Goal: Find specific page/section: Find specific page/section

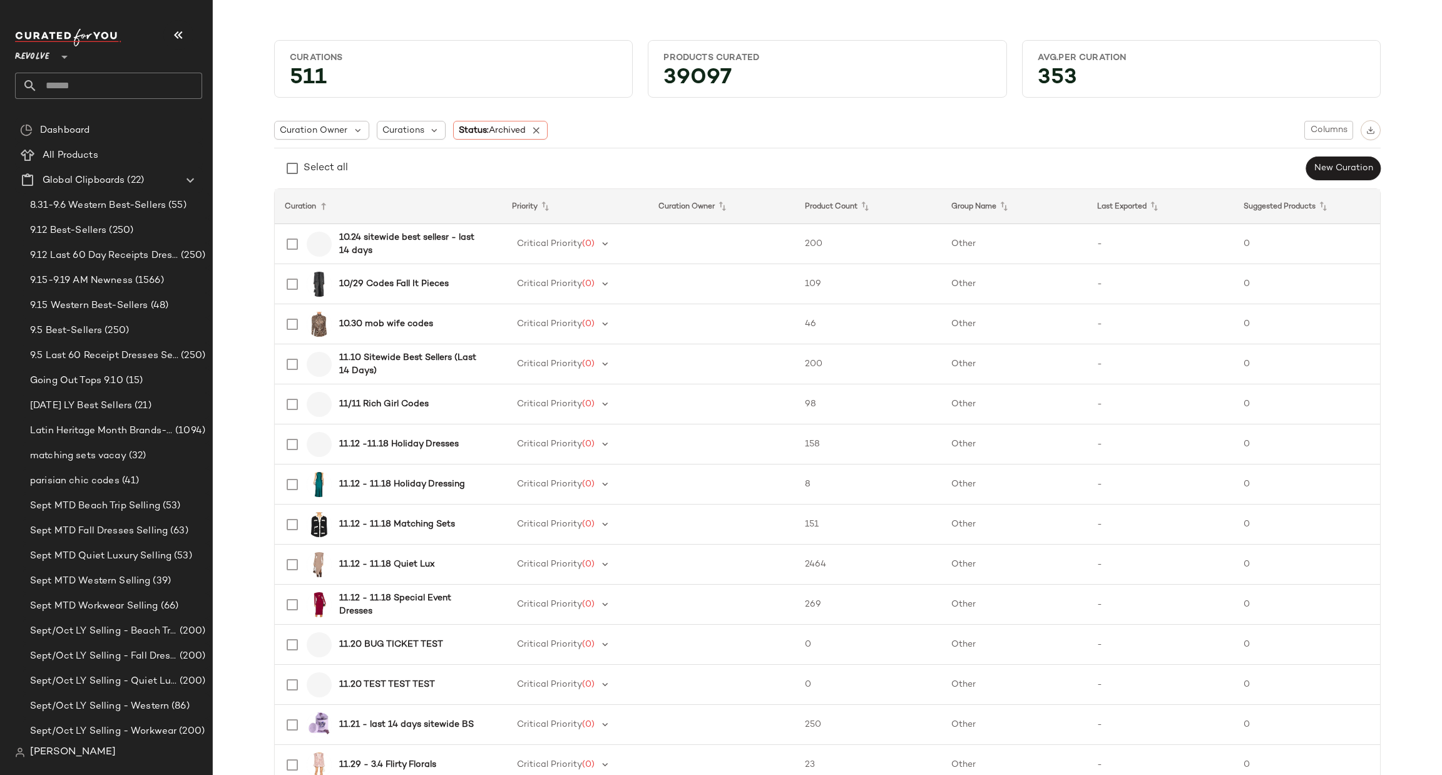
click at [121, 87] on input "text" at bounding box center [120, 86] width 165 height 26
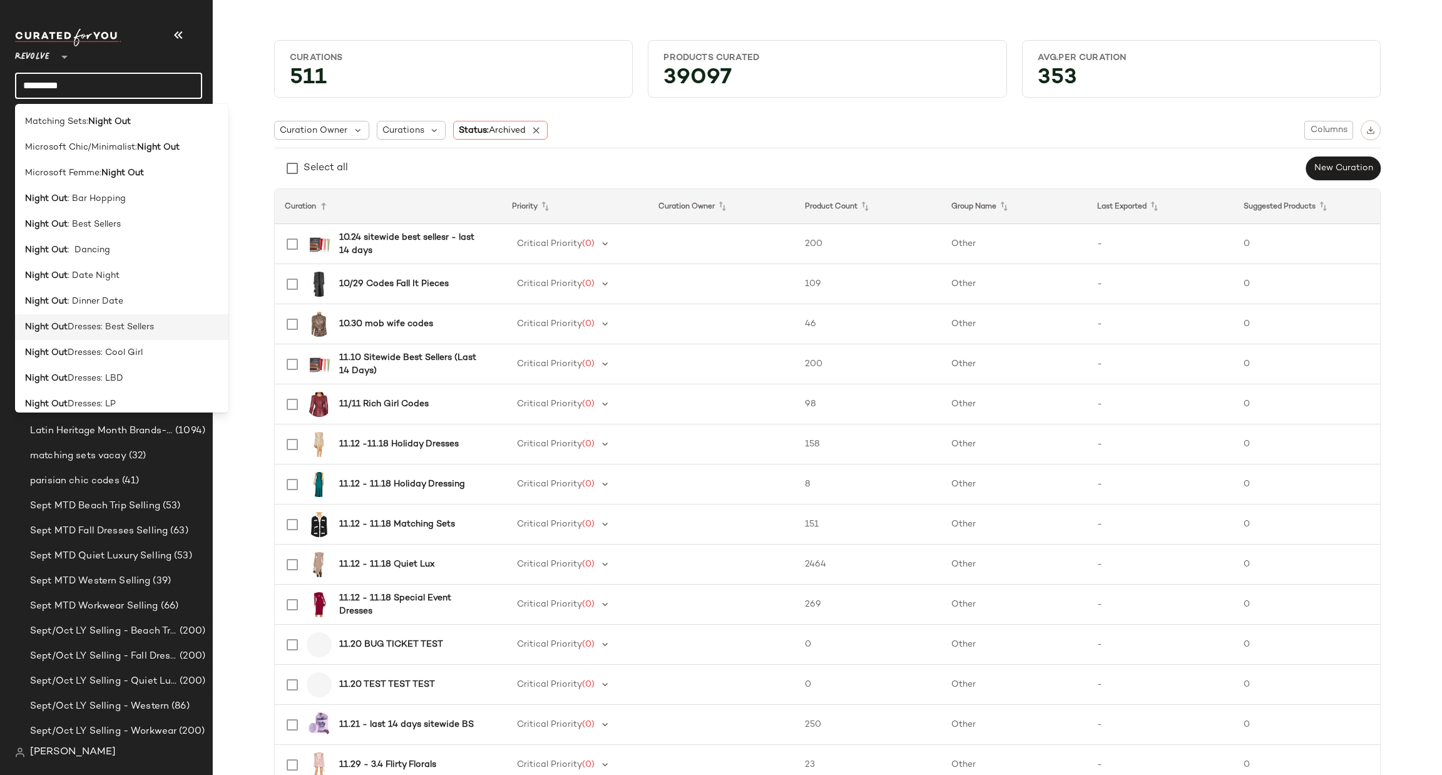
scroll to position [188, 0]
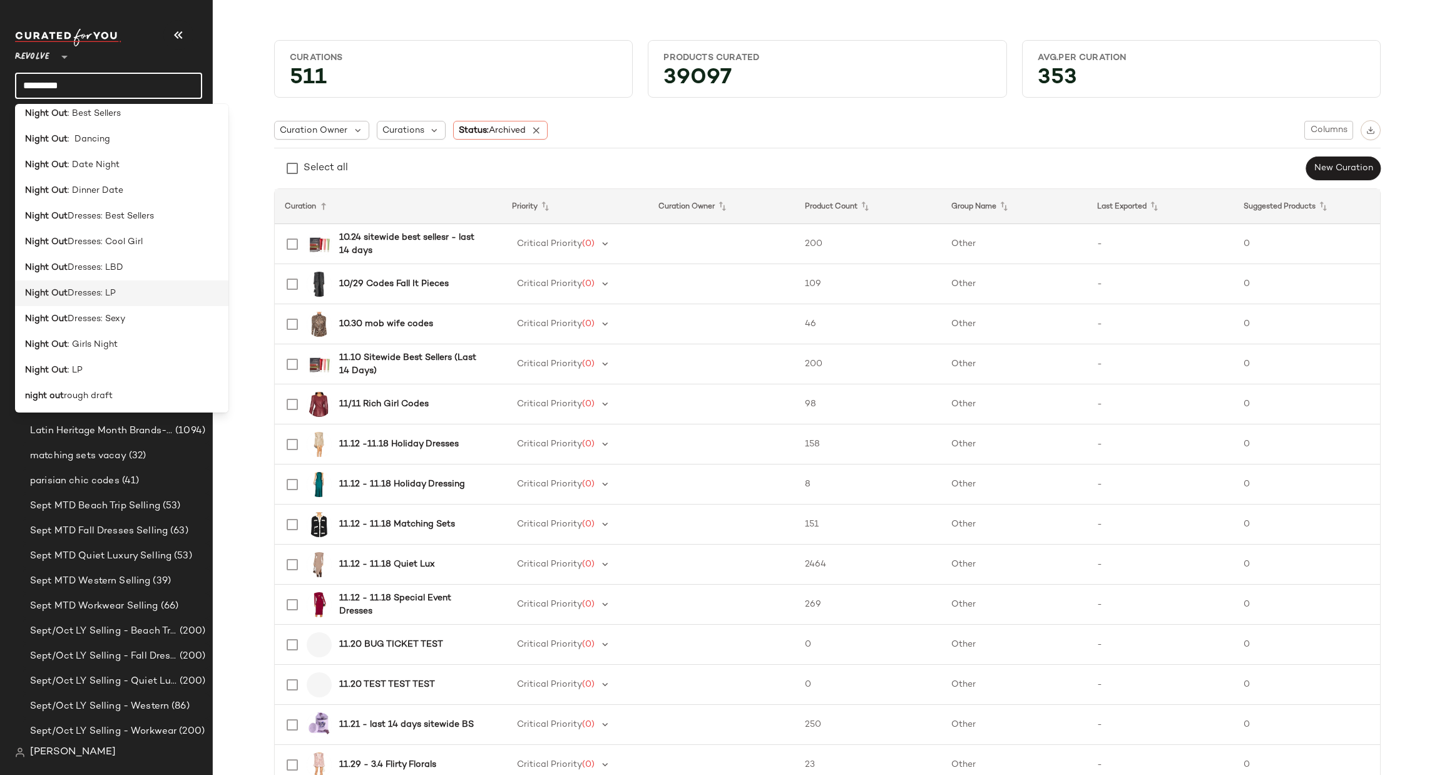
type input "*********"
click at [133, 290] on div "Night Out Dresses: LP" at bounding box center [121, 293] width 193 height 13
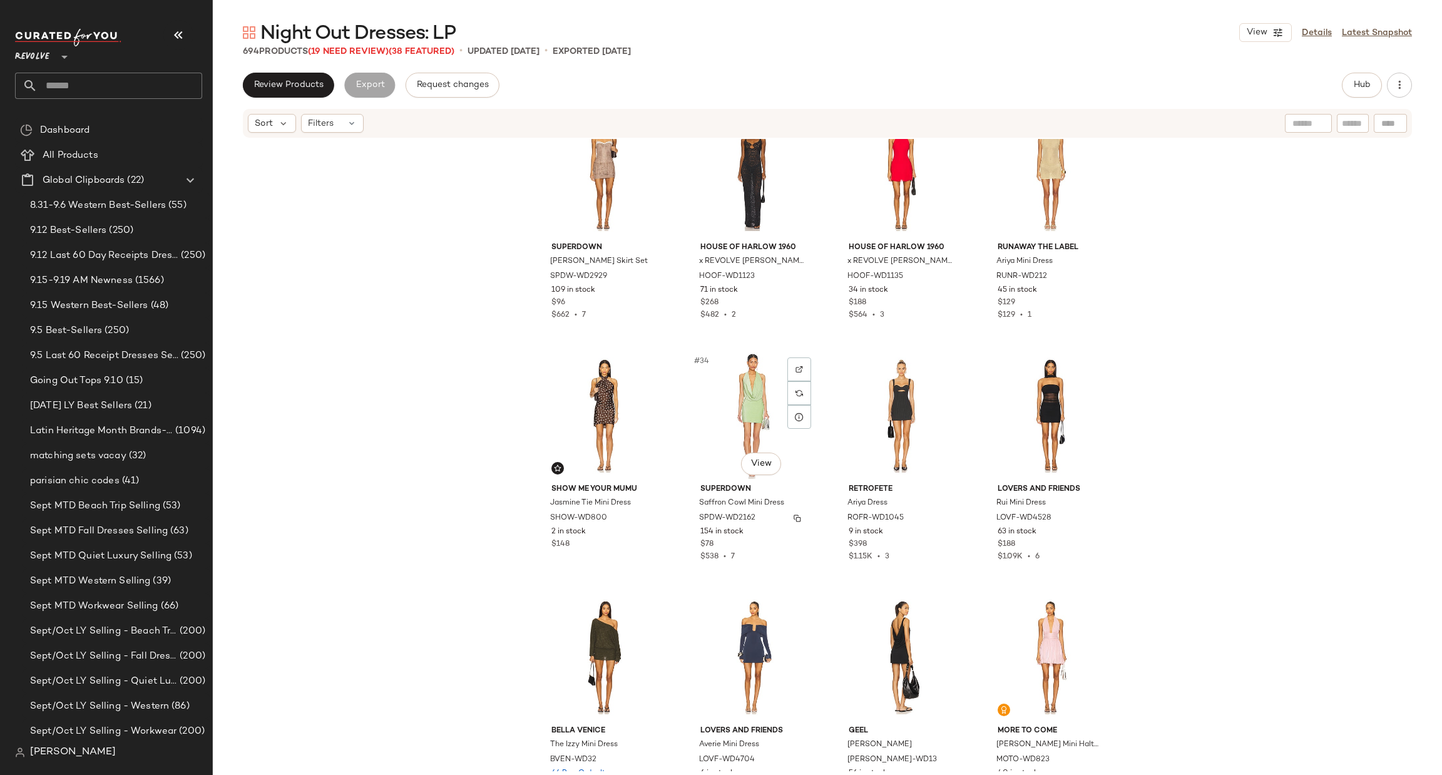
scroll to position [2075, 0]
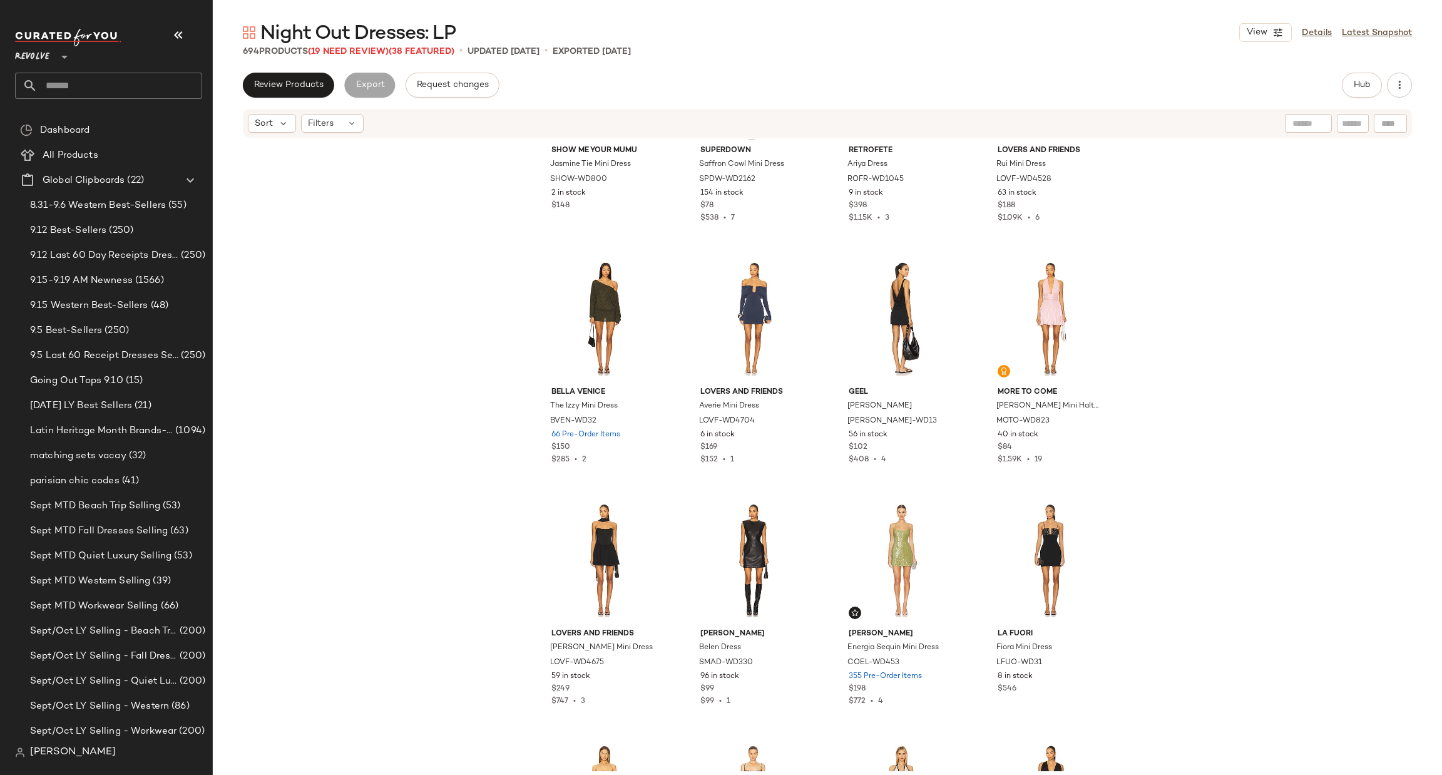
drag, startPoint x: 299, startPoint y: 290, endPoint x: 296, endPoint y: 284, distance: 7.6
click at [299, 290] on div "Show Me Your Mumu Jasmine Tie Mini Dress SHOW-WD800 2 in stock $148 superdown S…" at bounding box center [828, 455] width 1230 height 632
click at [96, 90] on input "text" at bounding box center [120, 86] width 165 height 26
type input "**********"
click at [117, 132] on div "Bridal: Bridal Second Look" at bounding box center [108, 122] width 187 height 26
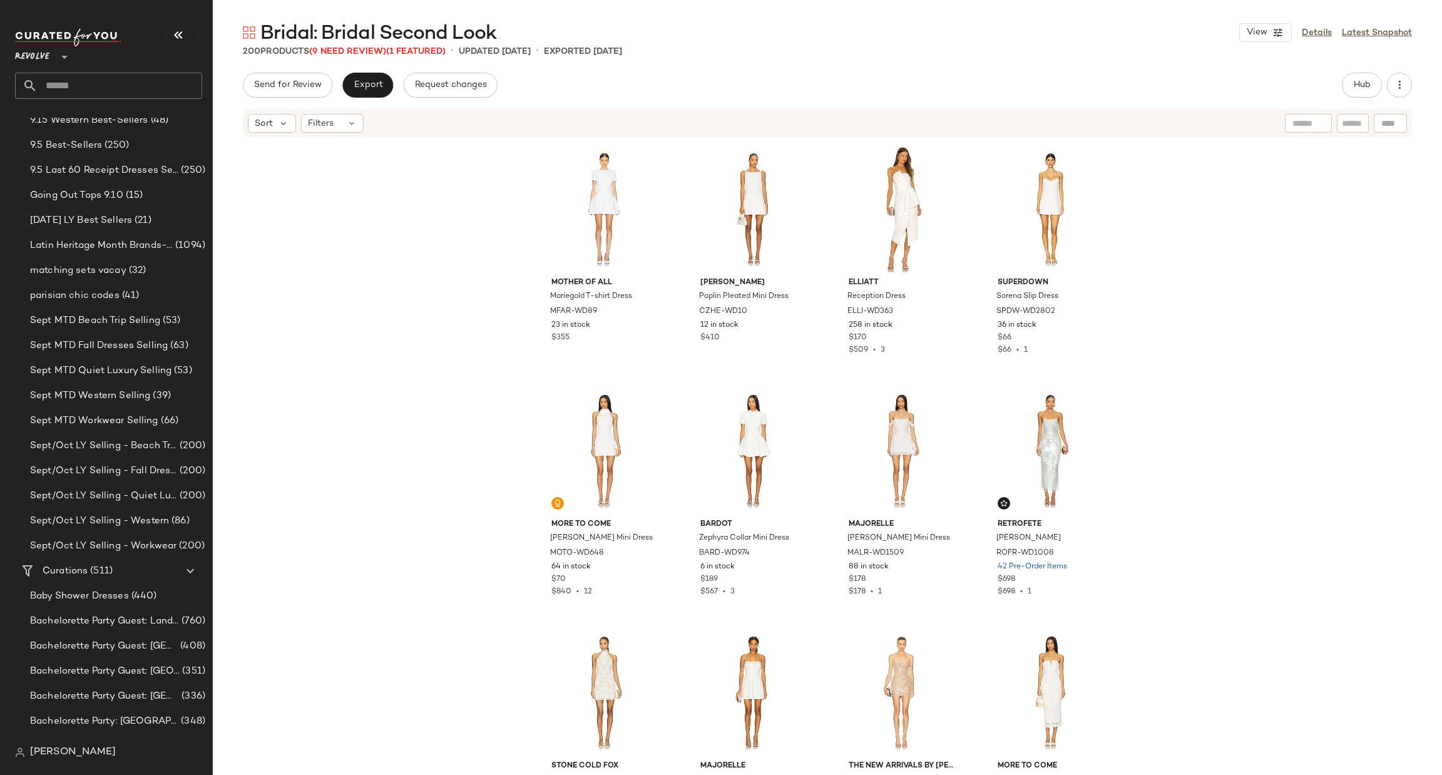
scroll to position [188, 0]
click at [317, 449] on div "Mother of All Mariegold T-shirt Dress MFAR-WD89 23 in stock $355 [PERSON_NAME] …" at bounding box center [828, 455] width 1230 height 632
click at [65, 86] on input "text" at bounding box center [120, 86] width 165 height 26
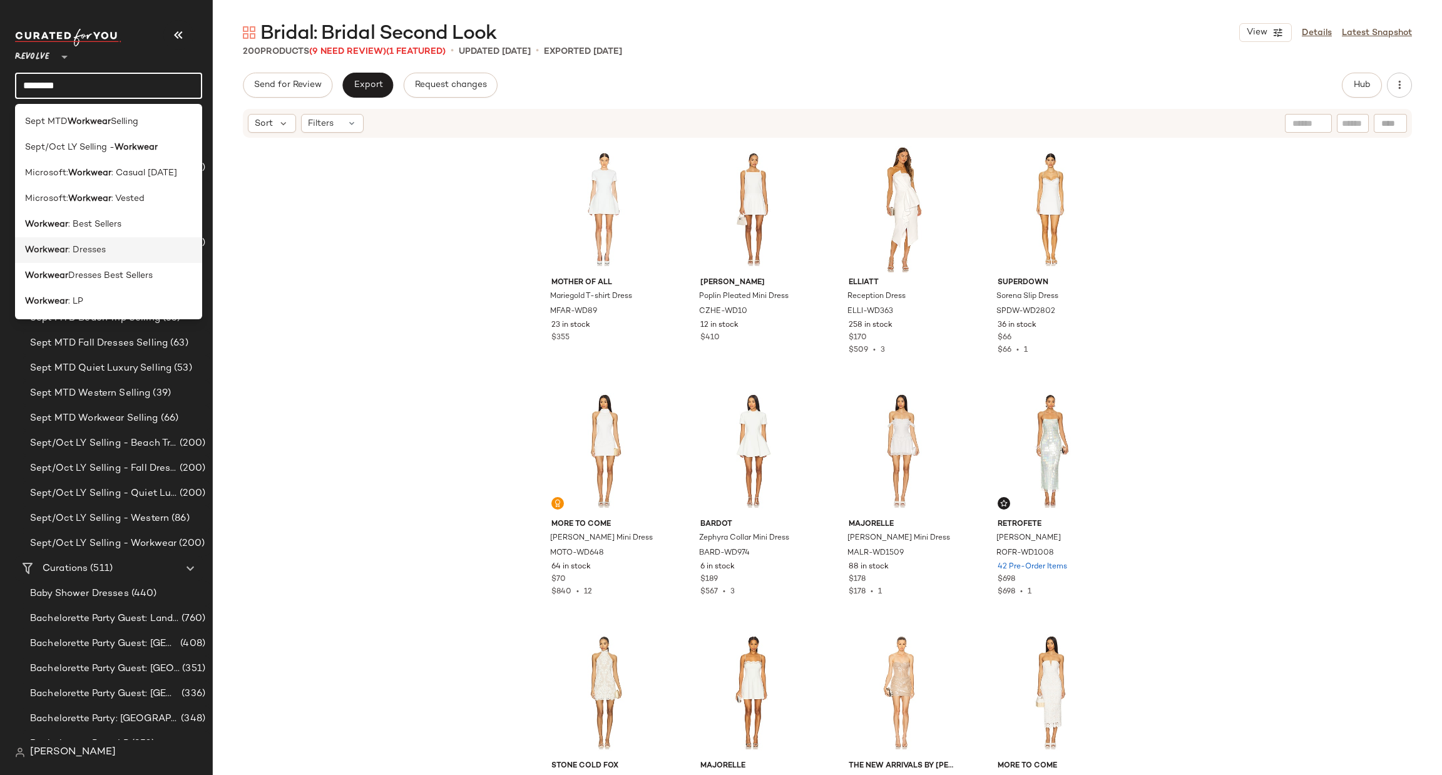
type input "********"
click at [120, 249] on div "Workwear : Dresses" at bounding box center [108, 250] width 167 height 13
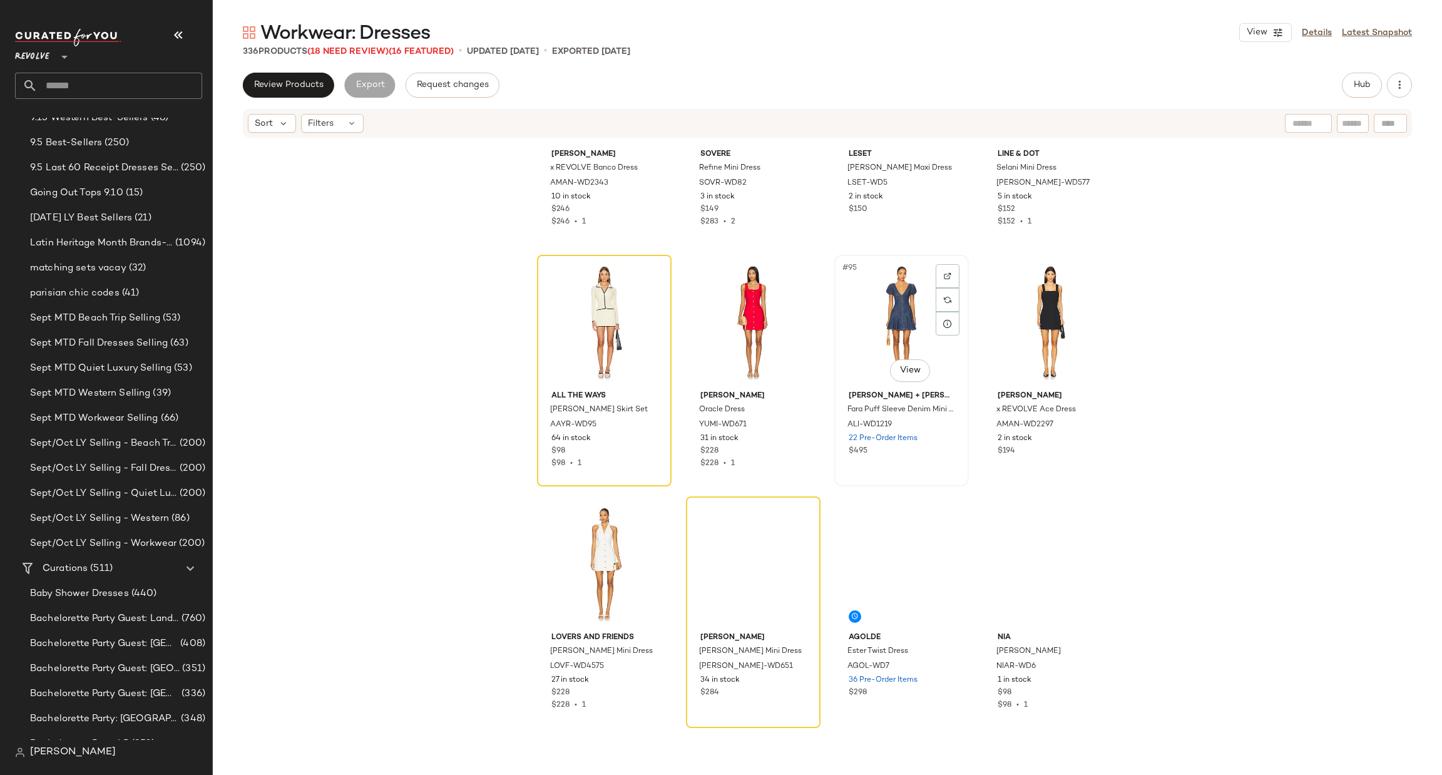
scroll to position [5456, 0]
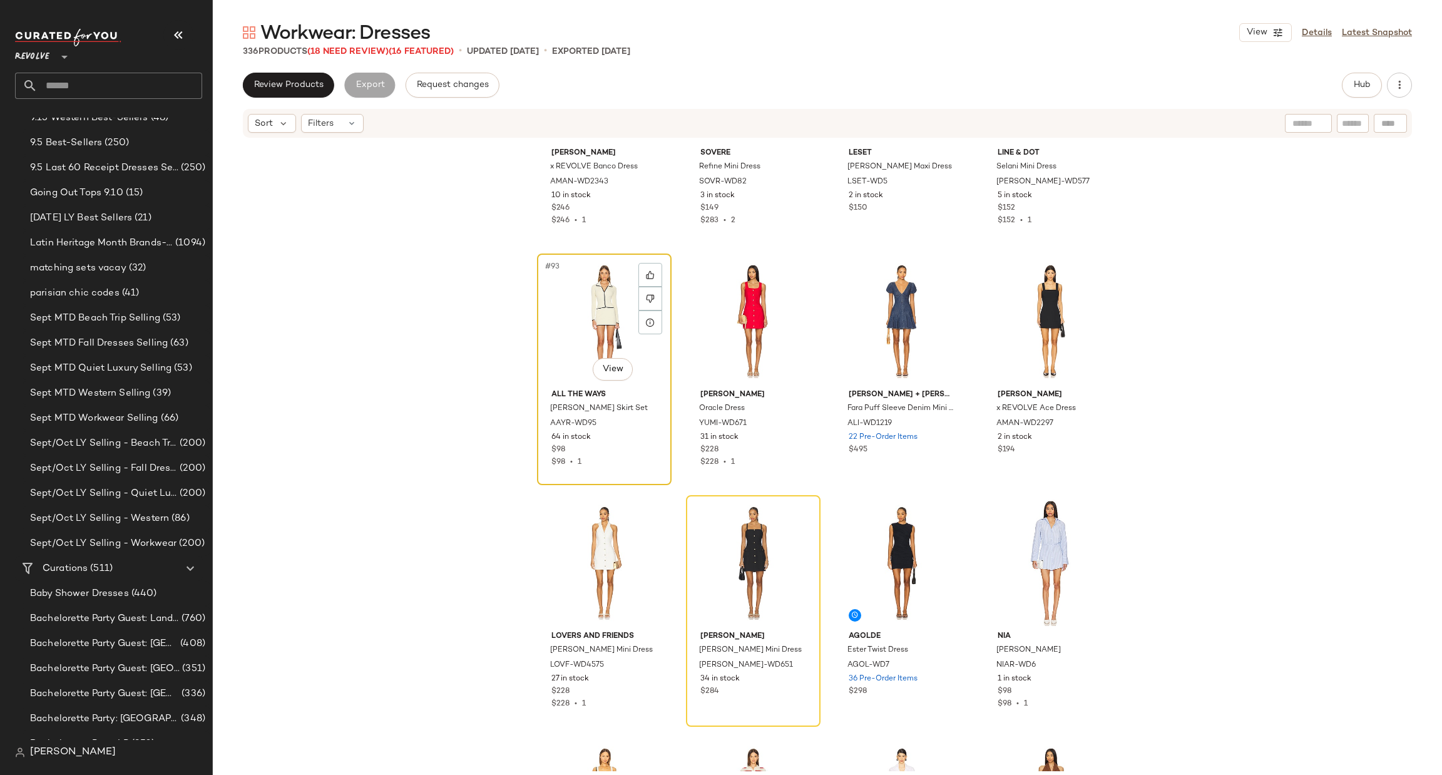
click at [551, 327] on div "#93 View" at bounding box center [605, 321] width 126 height 126
click at [734, 329] on div "#94 View" at bounding box center [754, 321] width 126 height 126
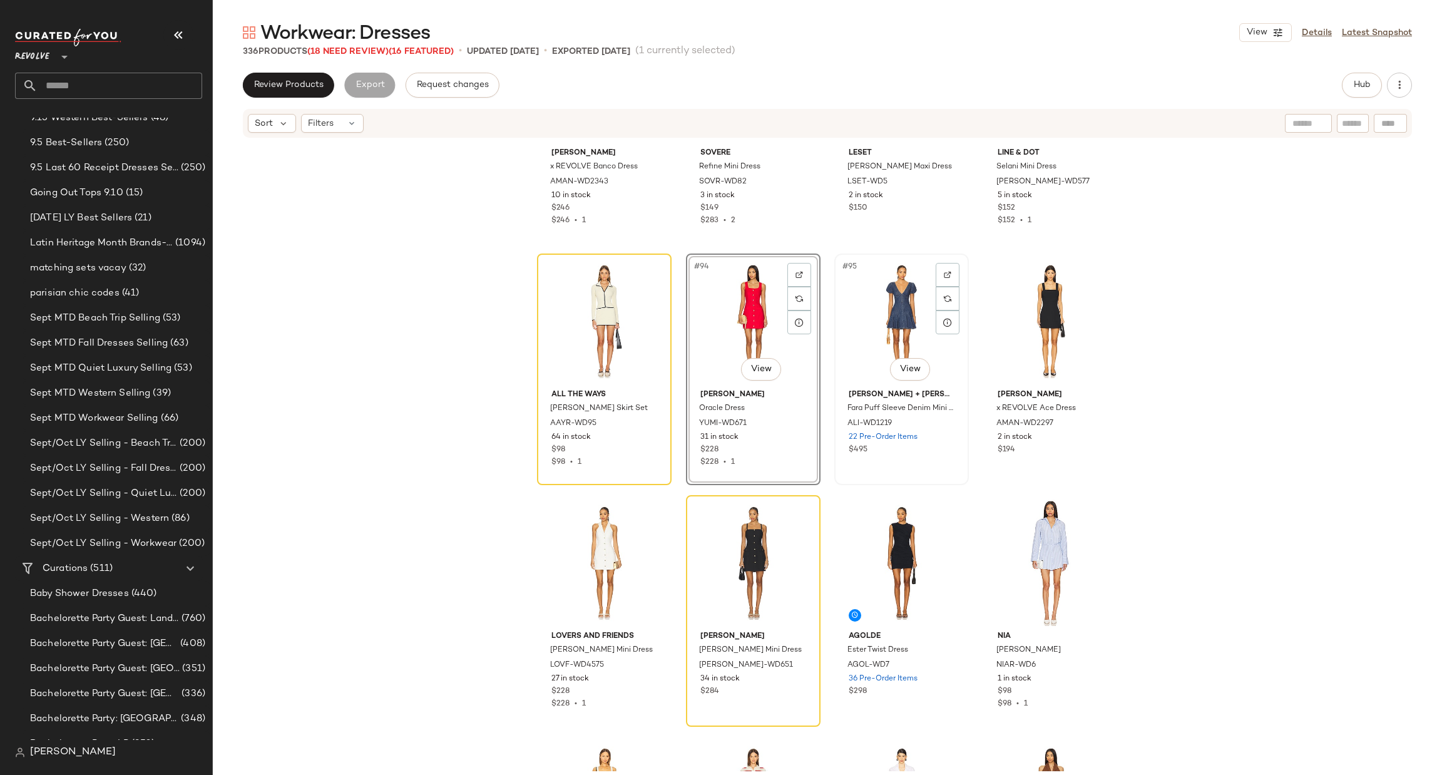
click at [870, 319] on div "#95 View" at bounding box center [902, 321] width 126 height 126
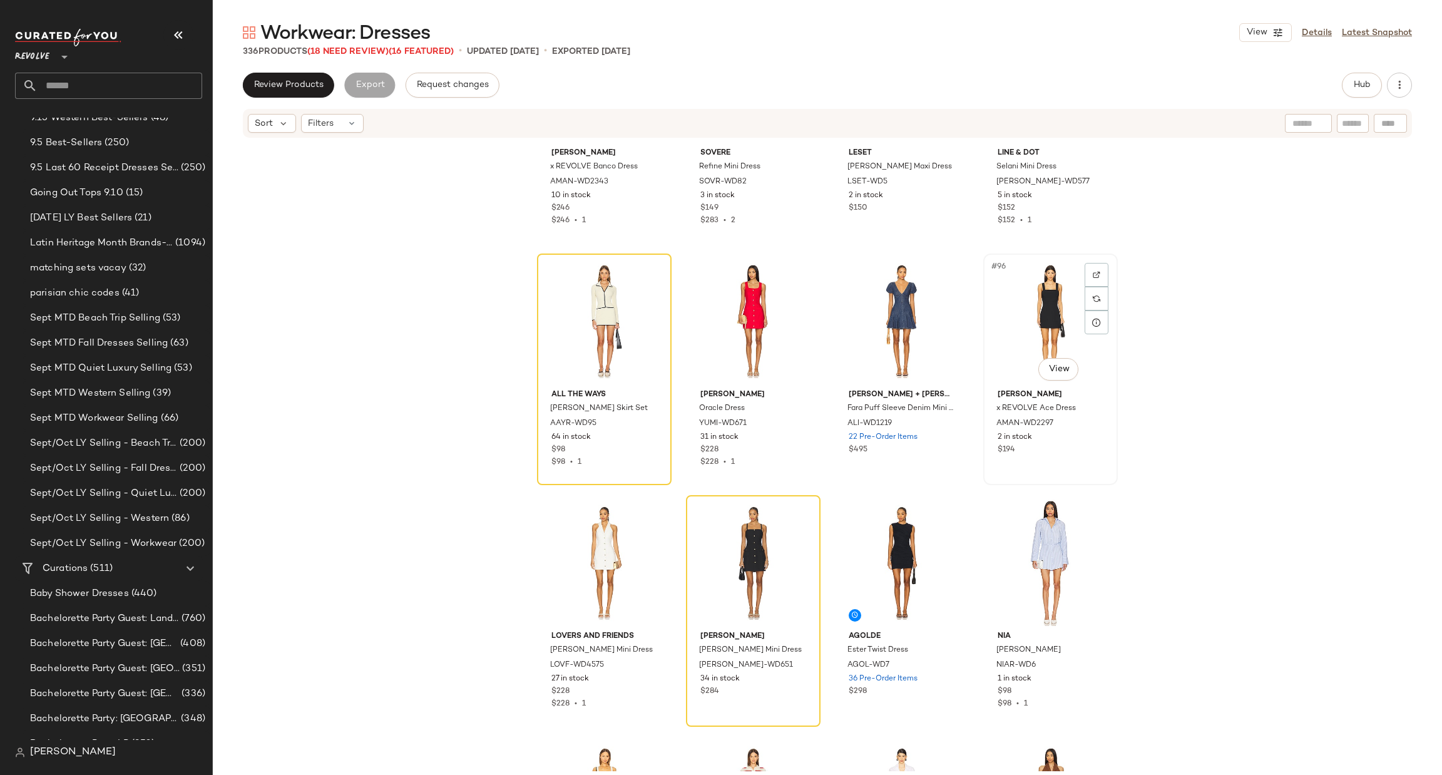
click at [1036, 317] on div "#96 View" at bounding box center [1051, 321] width 126 height 126
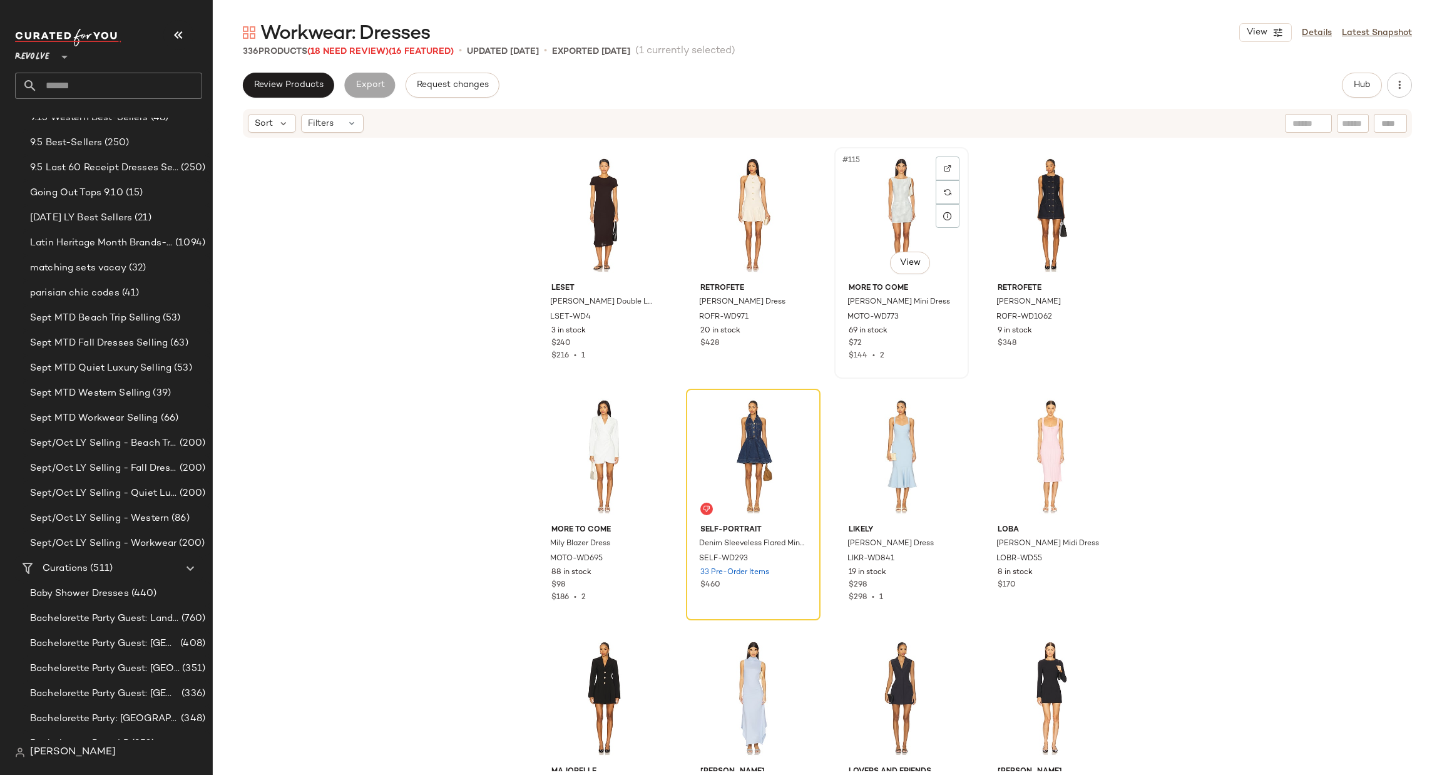
scroll to position [7053, 0]
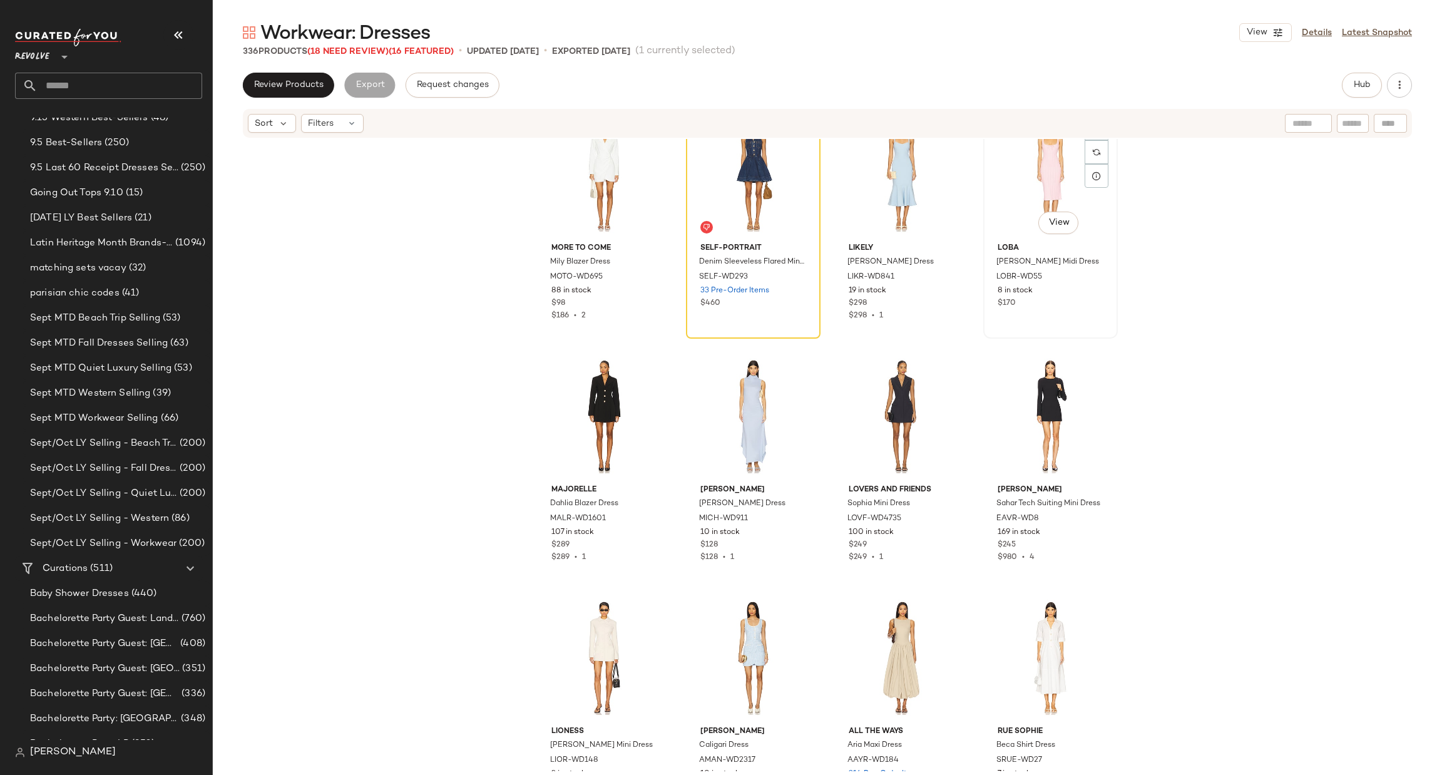
click at [998, 192] on div "#120 View" at bounding box center [1051, 174] width 126 height 126
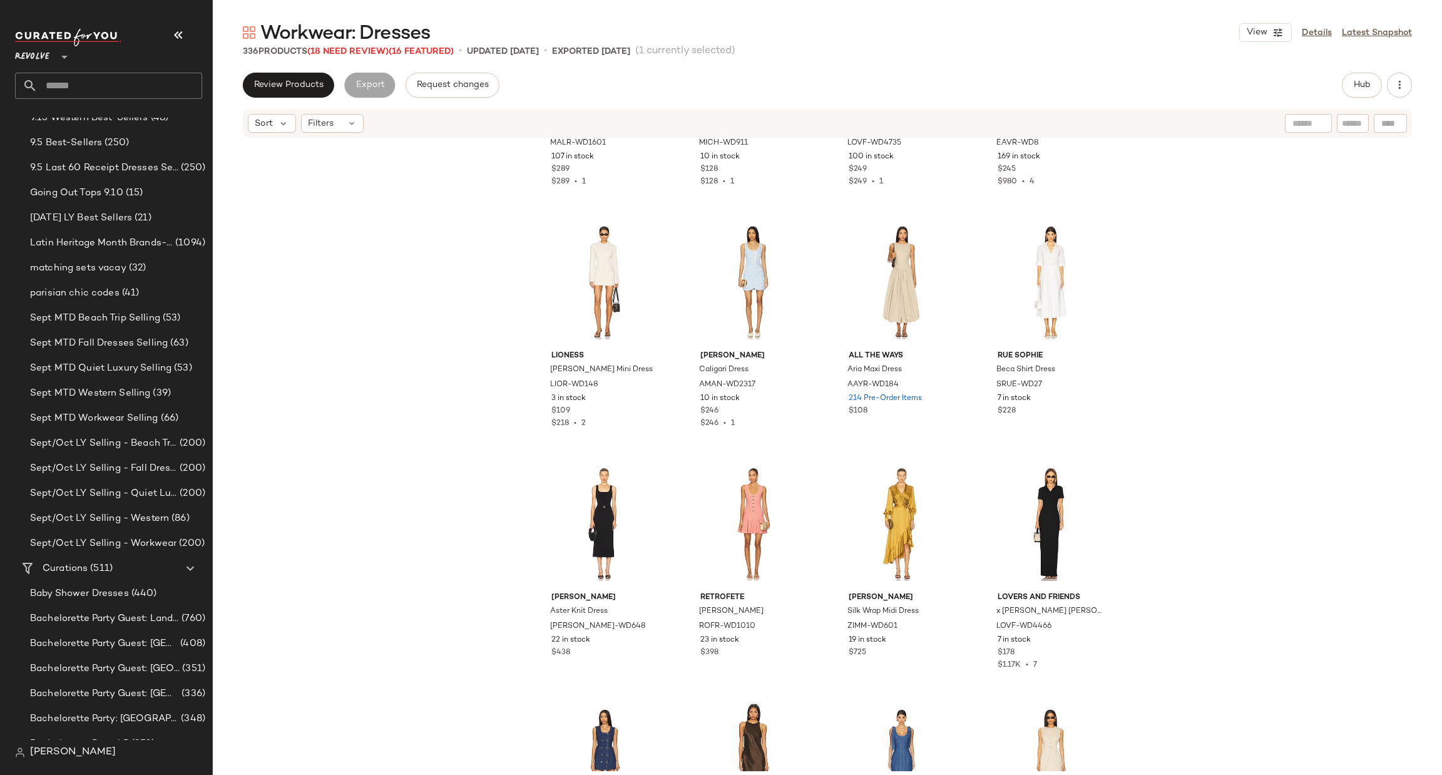
click at [1400, 627] on div "MAJORELLE Dahlia Blazer Dress MALR-WD1601 107 in stock $289 $289 • 1 [PERSON_NA…" at bounding box center [828, 455] width 1230 height 632
